Goal: Navigation & Orientation: Find specific page/section

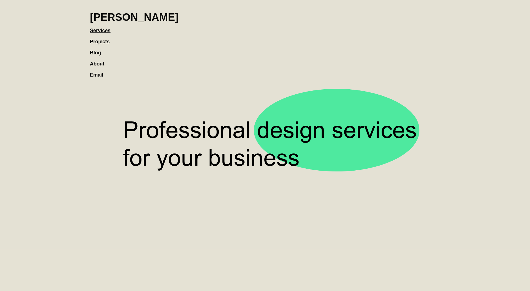
click at [110, 41] on link "Projects" at bounding box center [102, 38] width 25 height 11
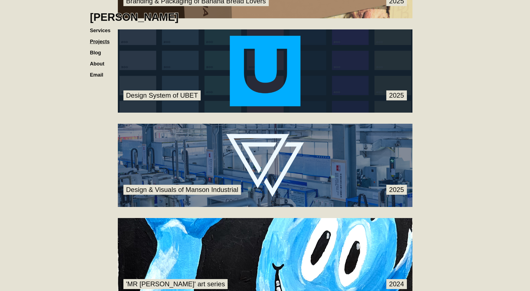
scroll to position [95, 0]
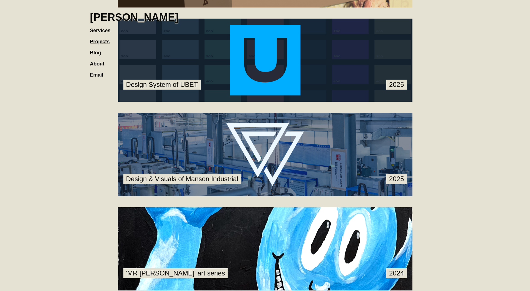
click at [280, 131] on link at bounding box center [265, 154] width 294 height 83
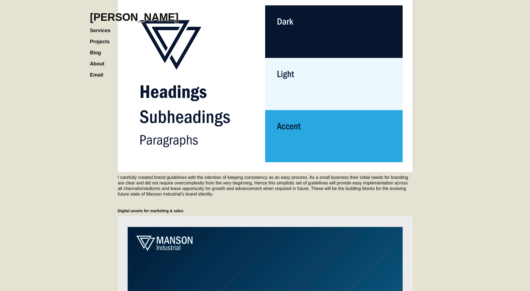
scroll to position [680, 0]
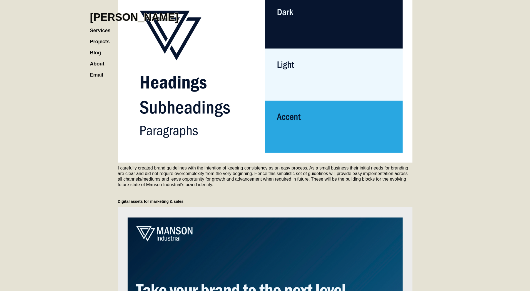
click at [112, 16] on h1 "[PERSON_NAME]" at bounding box center [134, 17] width 89 height 12
